Goal: Navigation & Orientation: Find specific page/section

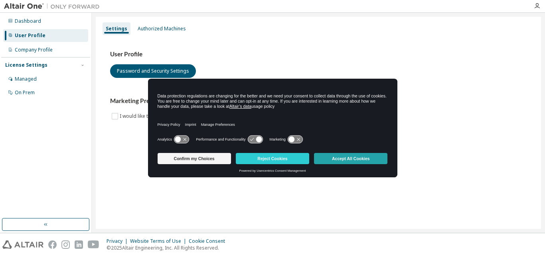
click at [345, 163] on button "Accept All Cookies" at bounding box center [350, 158] width 73 height 11
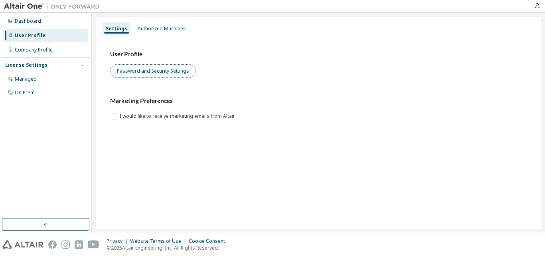
click at [161, 68] on button "Password and Security Settings" at bounding box center [153, 71] width 86 height 14
click at [83, 63] on icon "button" at bounding box center [82, 65] width 5 height 5
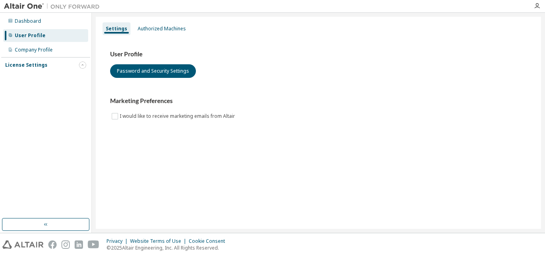
click at [83, 63] on icon "button" at bounding box center [82, 65] width 5 height 5
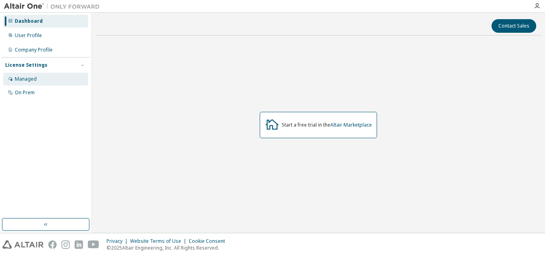
click at [28, 76] on div "Managed" at bounding box center [26, 79] width 22 height 6
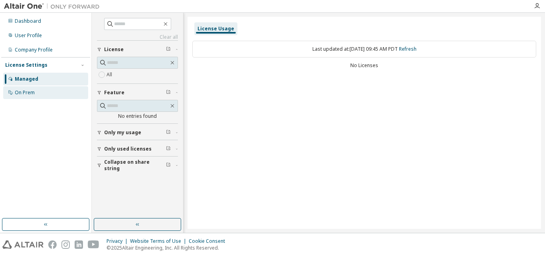
click at [44, 90] on div "On Prem" at bounding box center [45, 92] width 85 height 13
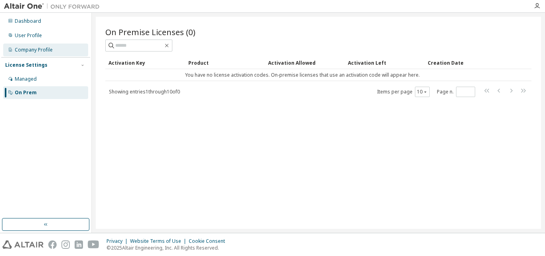
click at [49, 48] on div "Company Profile" at bounding box center [34, 50] width 38 height 6
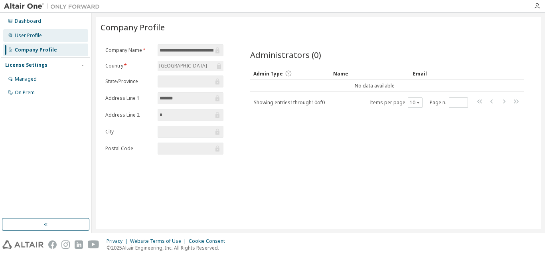
click at [48, 37] on div "User Profile" at bounding box center [45, 35] width 85 height 13
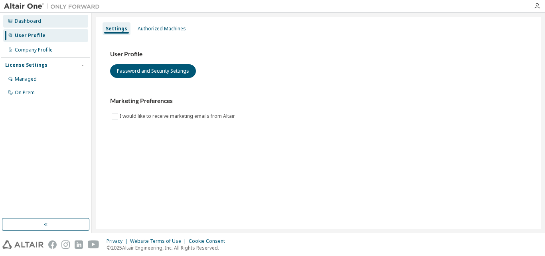
click at [48, 27] on div "Dashboard" at bounding box center [45, 21] width 85 height 13
